Goal: Transaction & Acquisition: Book appointment/travel/reservation

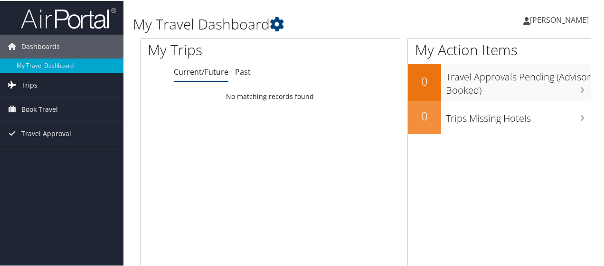
click at [31, 85] on span "Trips" at bounding box center [29, 84] width 16 height 24
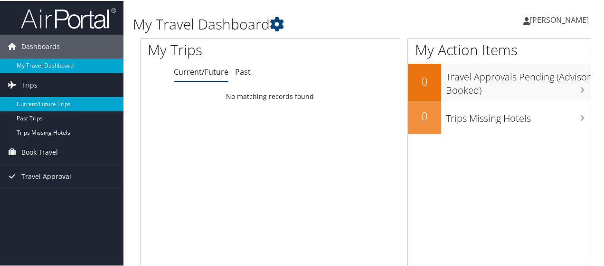
click at [37, 103] on link "Current/Future Trips" at bounding box center [62, 103] width 124 height 14
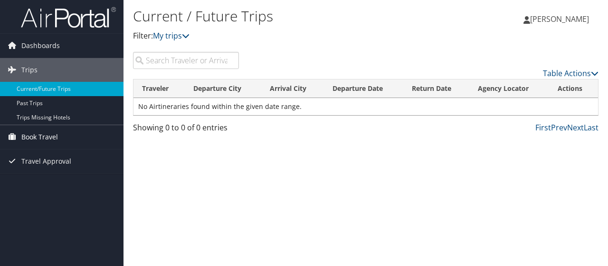
drag, startPoint x: 37, startPoint y: 135, endPoint x: 43, endPoint y: 136, distance: 5.7
click at [38, 136] on span "Book Travel" at bounding box center [39, 137] width 37 height 24
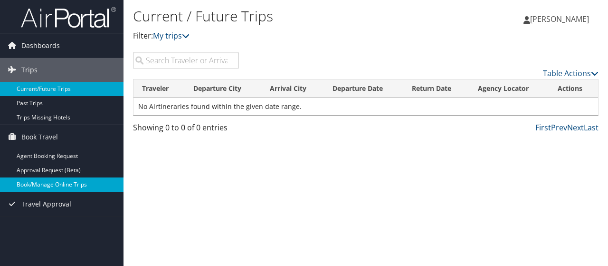
click at [43, 185] on link "Book/Manage Online Trips" at bounding box center [62, 184] width 124 height 14
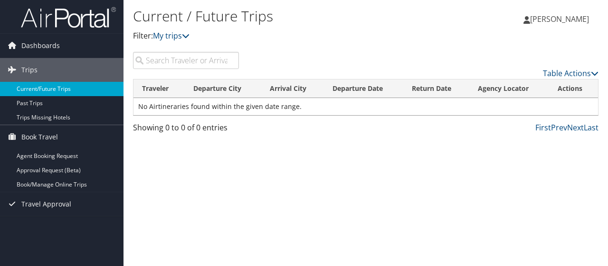
click at [59, 86] on link "Current/Future Trips" at bounding box center [62, 89] width 124 height 14
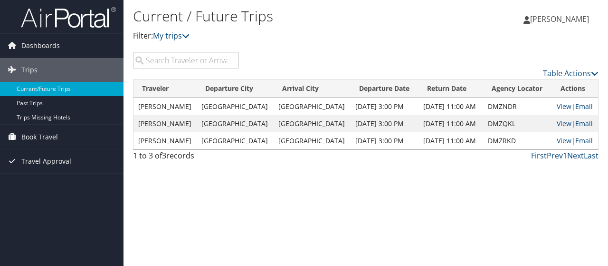
click at [61, 134] on link "Book Travel" at bounding box center [62, 137] width 124 height 24
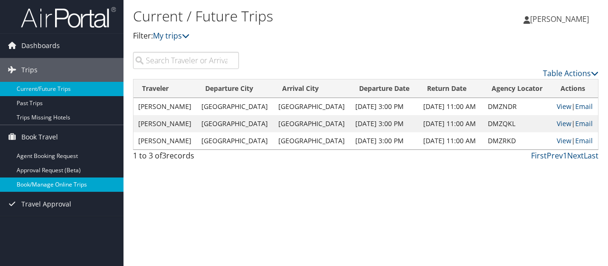
click at [65, 182] on link "Book/Manage Online Trips" at bounding box center [62, 184] width 124 height 14
